Goal: Task Accomplishment & Management: Manage account settings

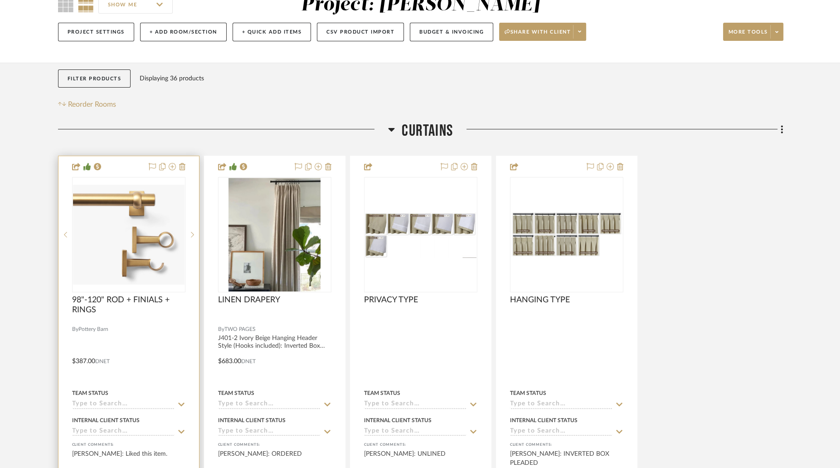
drag, startPoint x: 0, startPoint y: 0, endPoint x: 146, endPoint y: 242, distance: 282.2
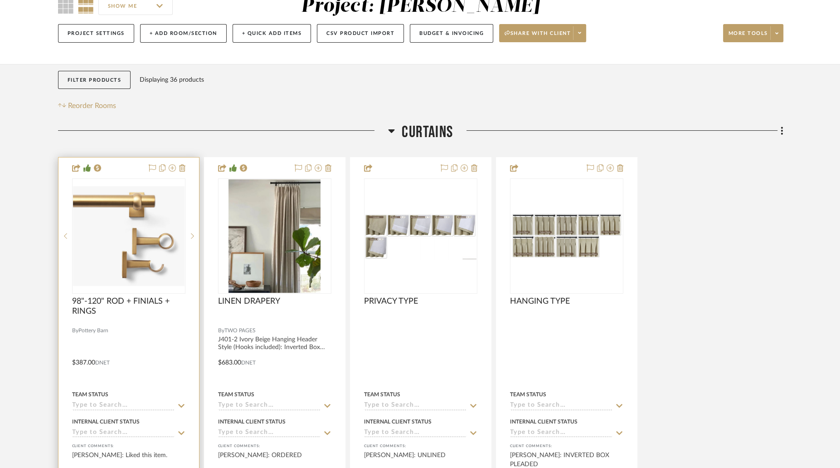
click at [146, 242] on img "0" at bounding box center [129, 236] width 112 height 100
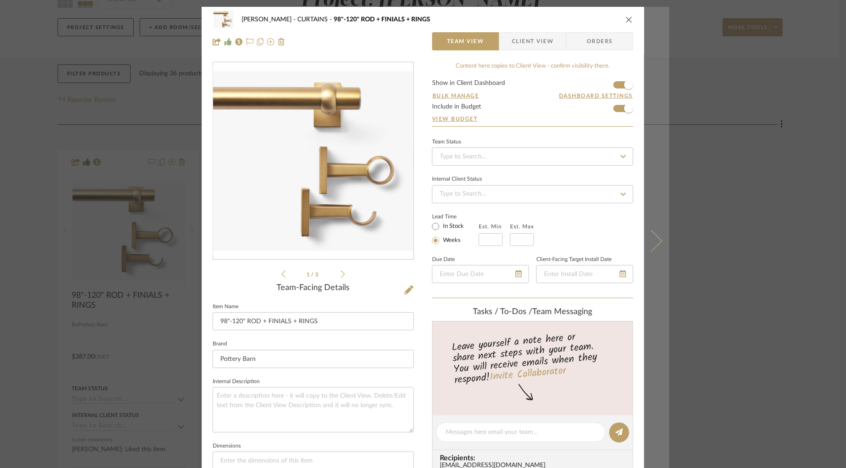
click at [655, 253] on button at bounding box center [657, 241] width 25 height 468
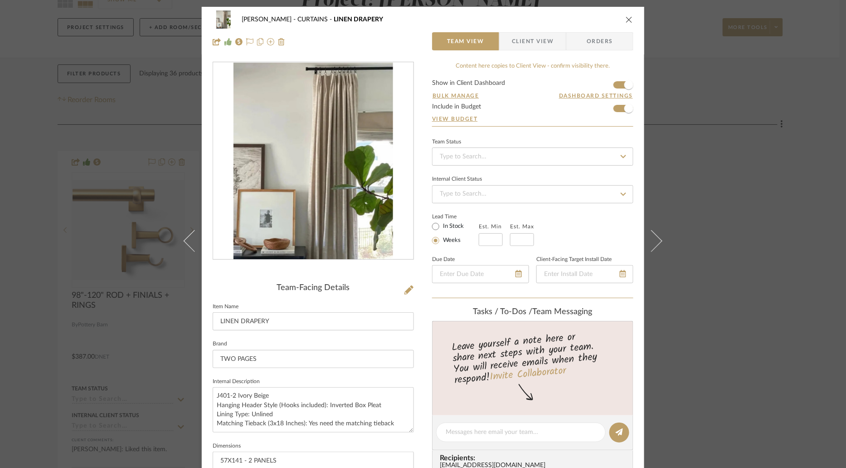
click at [655, 253] on button at bounding box center [657, 241] width 25 height 468
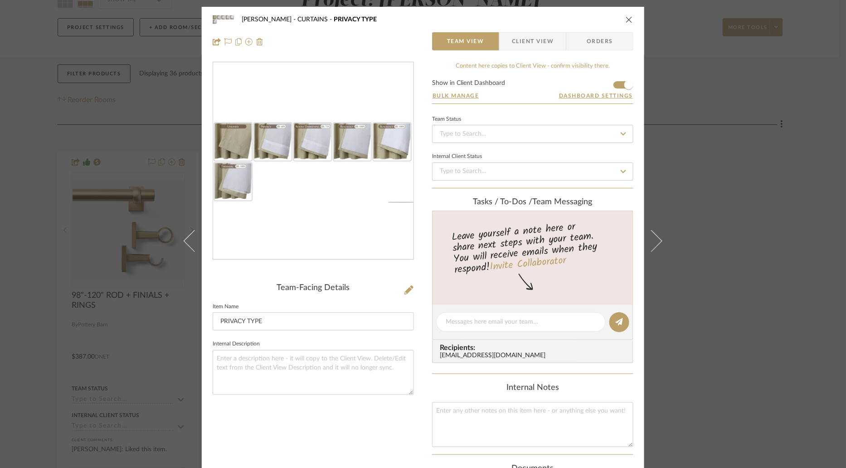
click at [623, 15] on div "[PERSON_NAME] CURTAINS PRIVACY TYPE" at bounding box center [423, 19] width 421 height 18
click at [630, 27] on div "[PERSON_NAME] CURTAINS PRIVACY TYPE" at bounding box center [423, 19] width 421 height 18
click at [628, 20] on icon "close" at bounding box center [629, 19] width 7 height 7
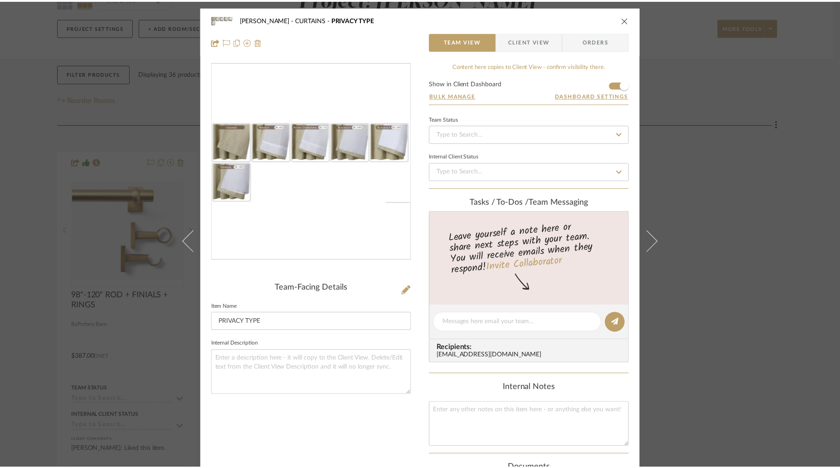
scroll to position [97, 0]
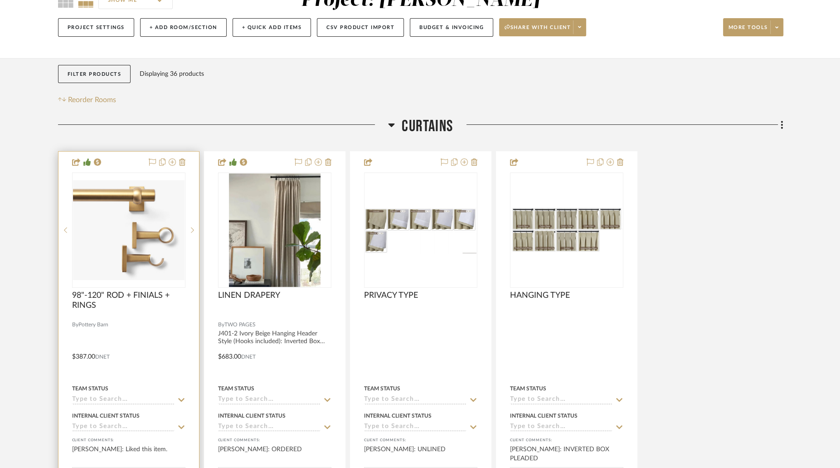
click at [94, 198] on img "0" at bounding box center [129, 230] width 112 height 100
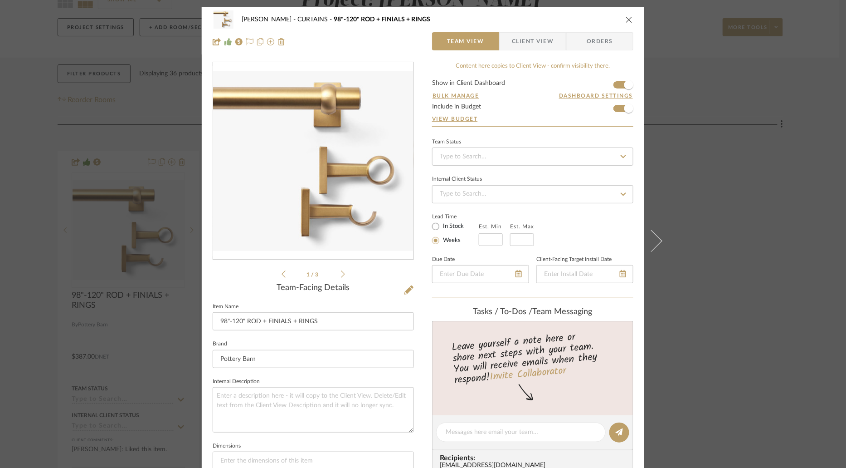
click at [342, 278] on ul "1 / 3" at bounding box center [313, 274] width 63 height 11
click at [341, 275] on icon at bounding box center [343, 274] width 4 height 8
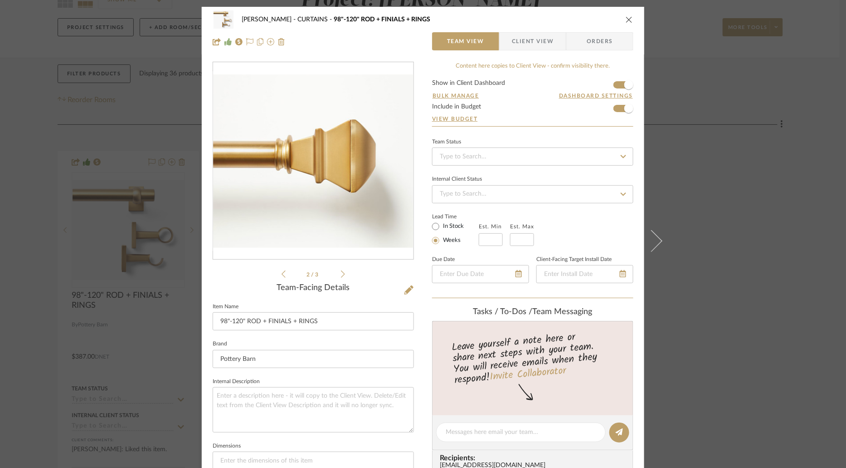
click at [341, 275] on icon at bounding box center [343, 274] width 4 height 8
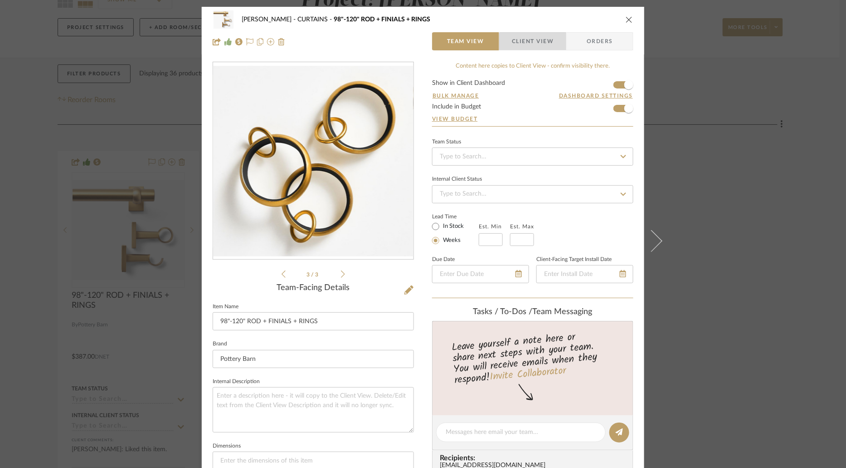
click at [552, 44] on span "Client View" at bounding box center [533, 41] width 66 height 18
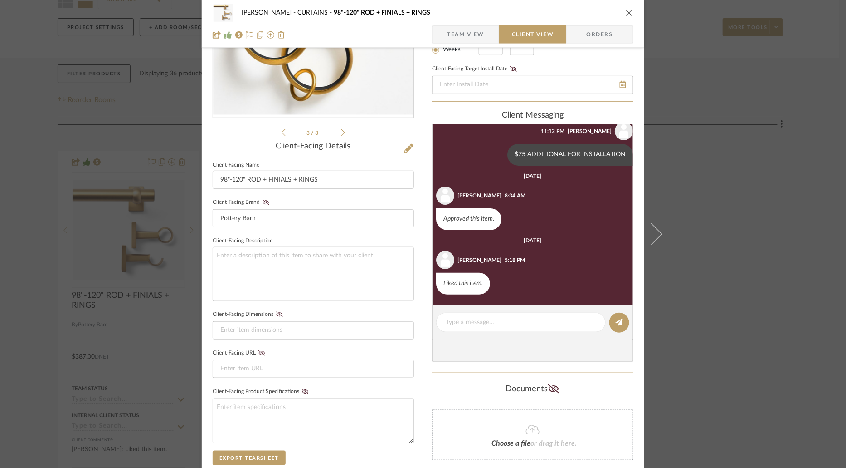
scroll to position [292, 0]
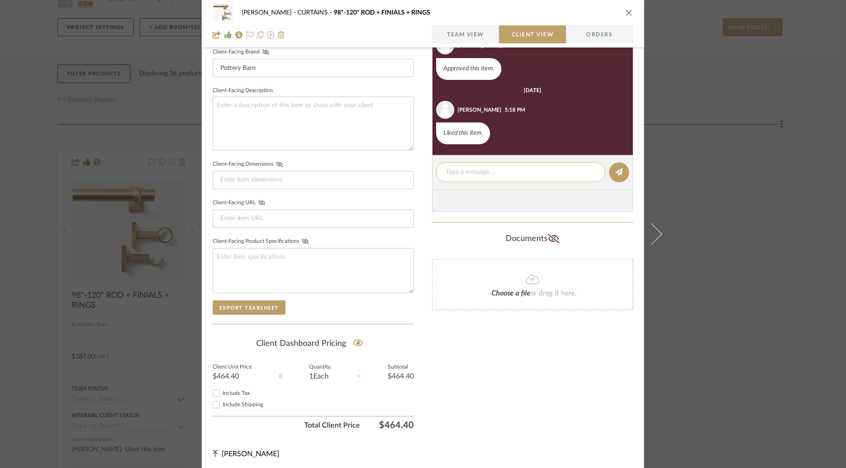
click at [514, 173] on textarea at bounding box center [521, 172] width 151 height 10
type textarea "ETA - [DATE]"
click at [616, 175] on fa-icon at bounding box center [619, 172] width 7 height 7
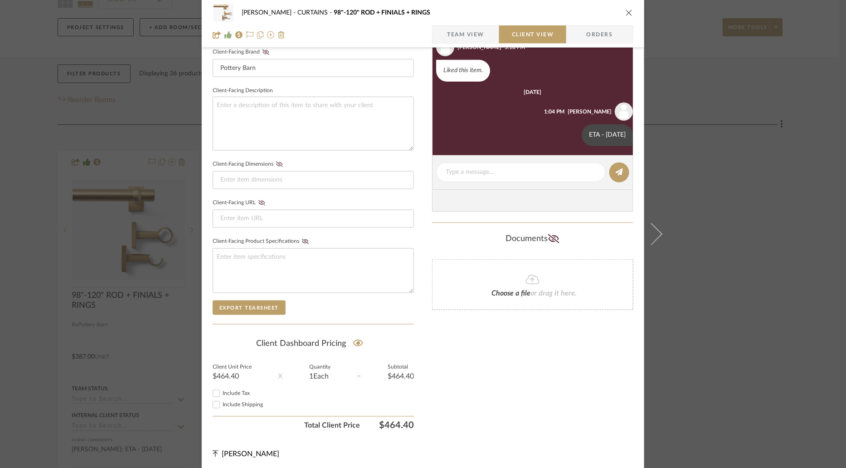
scroll to position [88, 0]
click at [626, 13] on icon "close" at bounding box center [629, 12] width 7 height 7
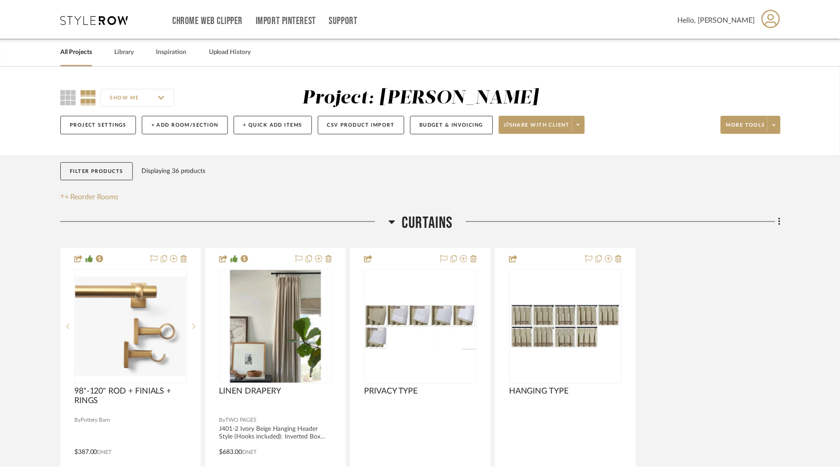
scroll to position [97, 0]
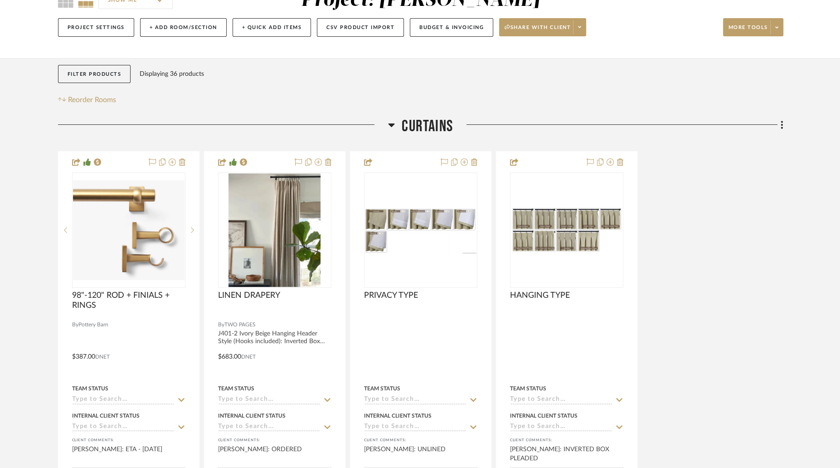
click at [394, 131] on fa-icon at bounding box center [391, 127] width 7 height 13
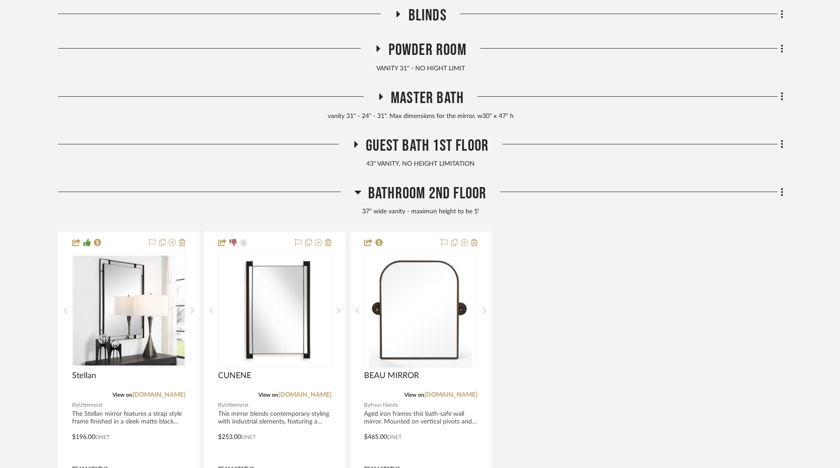
scroll to position [288, 0]
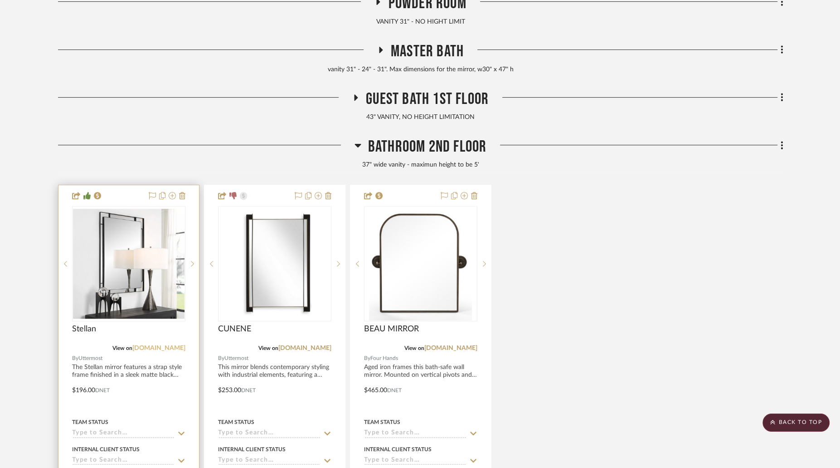
click at [172, 346] on link "[DOMAIN_NAME]" at bounding box center [158, 348] width 53 height 6
click at [144, 273] on img "0" at bounding box center [129, 264] width 112 height 110
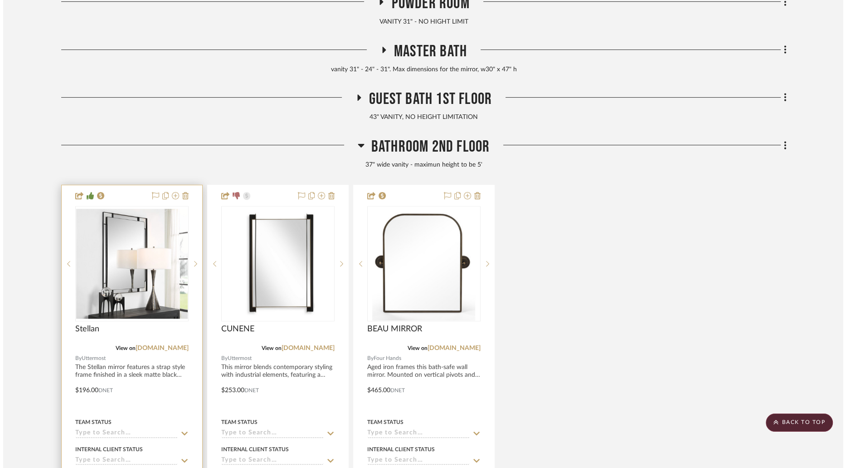
scroll to position [0, 0]
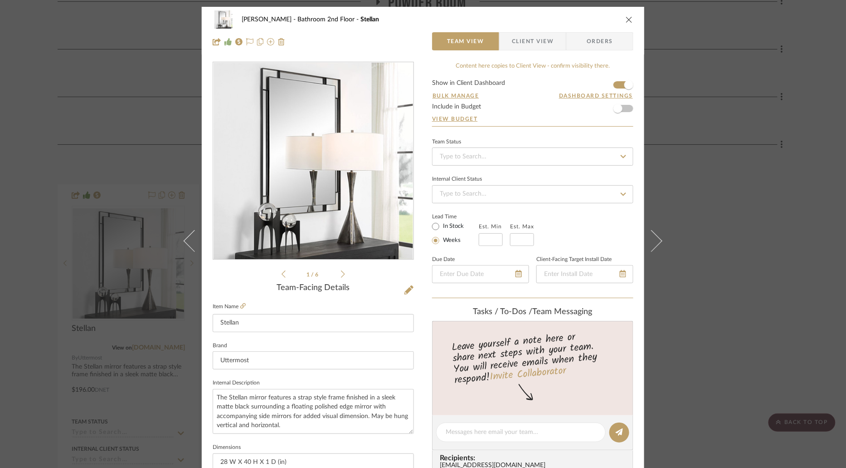
click at [543, 44] on span "Client View" at bounding box center [533, 41] width 42 height 18
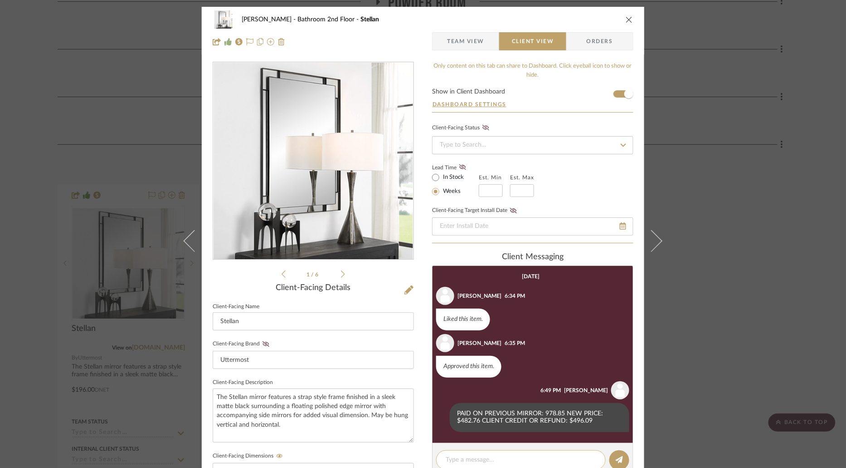
click at [540, 456] on textarea at bounding box center [521, 460] width 151 height 10
type textarea "arrived - inspected. ready for delivery"
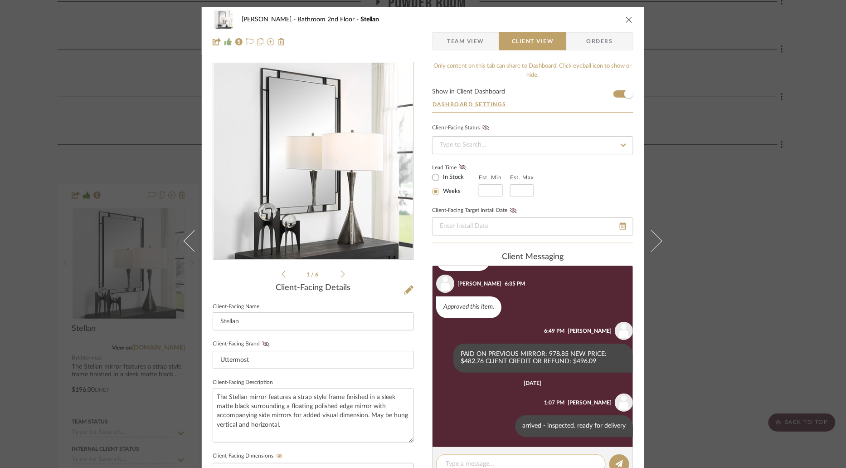
scroll to position [60, 0]
